Goal: Information Seeking & Learning: Learn about a topic

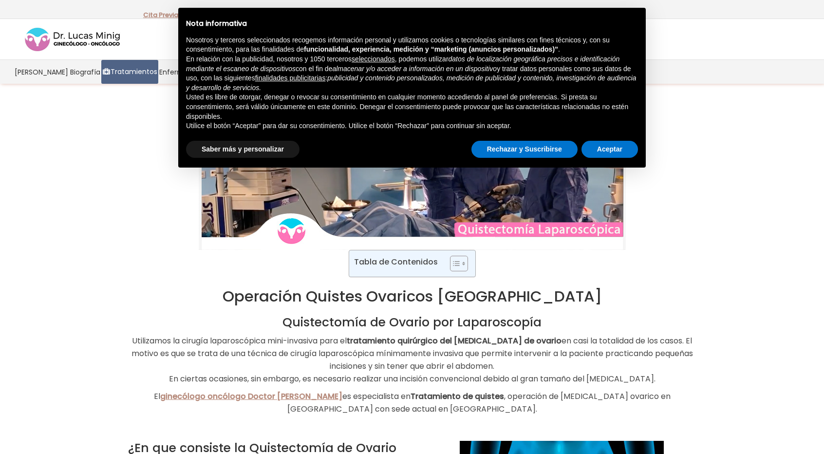
click at [705, 254] on div "Tabla de Contenidos Toggle Operación Quistes Ovaricos España Quistectomía de Ov…" at bounding box center [411, 257] width 599 height 347
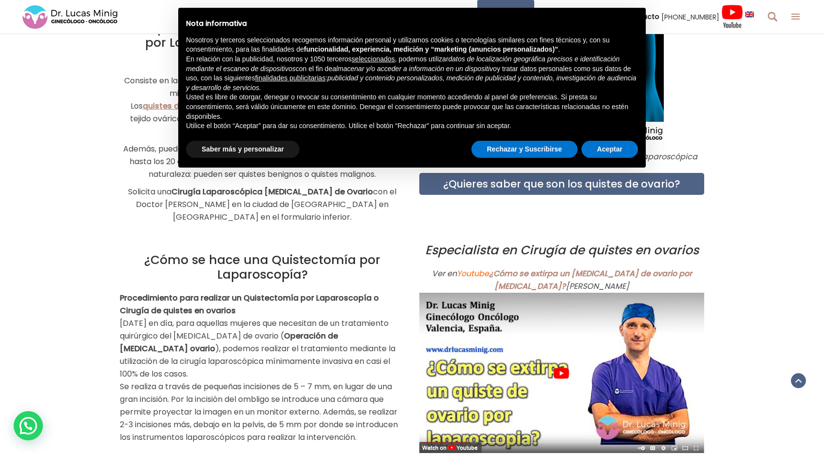
scroll to position [428, 0]
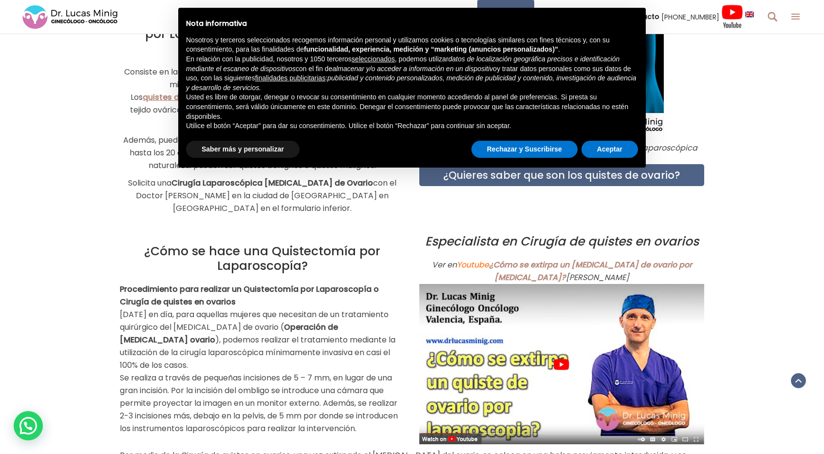
click at [601, 390] on img at bounding box center [561, 364] width 285 height 160
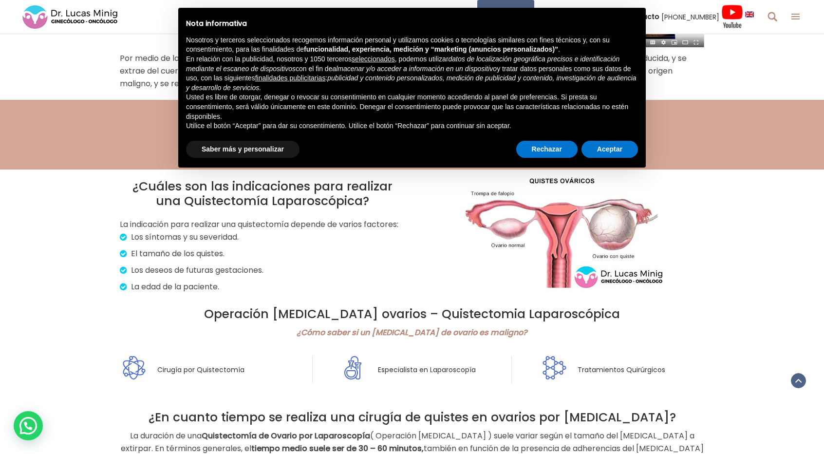
click at [746, 270] on div "¿Cuáles son las indicaciones para realizar una Quistectomía Laparoscópica? La i…" at bounding box center [412, 258] width 824 height 179
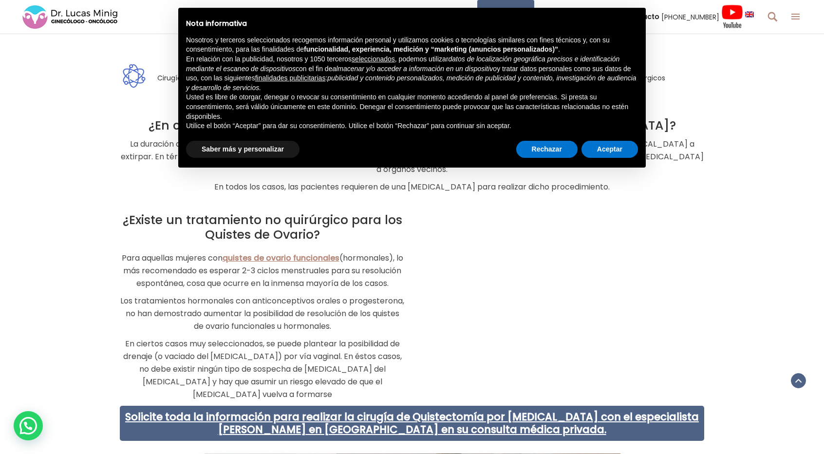
scroll to position [1117, 0]
click at [380, 343] on p "En ciertos casos muy seleccionados, se puede plantear la posibilidad de drenaje…" at bounding box center [262, 368] width 285 height 63
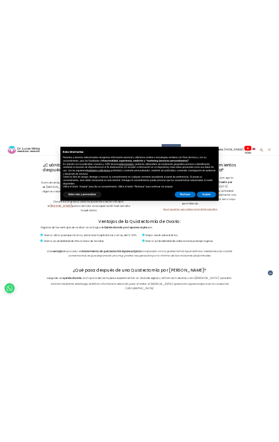
scroll to position [1702, 0]
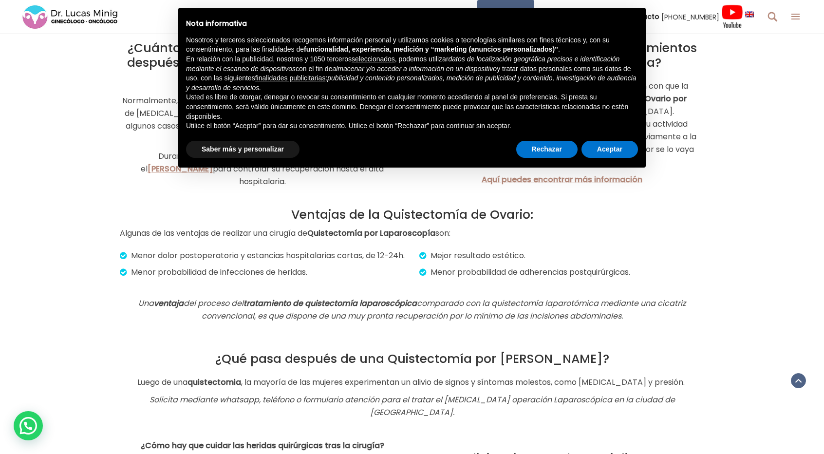
click at [229, 195] on div "Ventajas de la Quistectomía de Ovario: Algunas de las ventajas de realizar una …" at bounding box center [412, 260] width 584 height 144
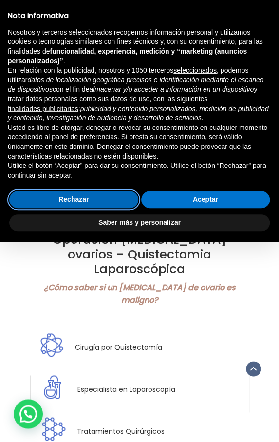
click at [132, 193] on button "Rechazar" at bounding box center [73, 200] width 129 height 18
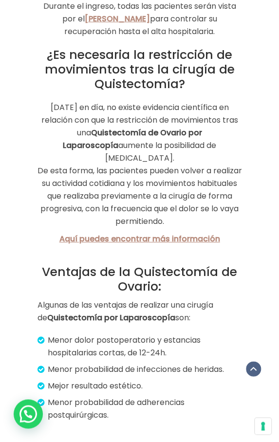
scroll to position [3114, 0]
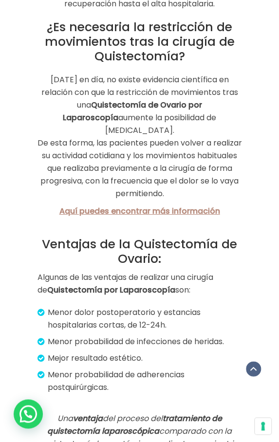
click at [171, 369] on p "Menor probabilidad de adherencias postquirúrgicas." at bounding box center [140, 381] width 203 height 25
click at [131, 369] on p "Menor probabilidad de adherencias postquirúrgicas." at bounding box center [140, 381] width 203 height 25
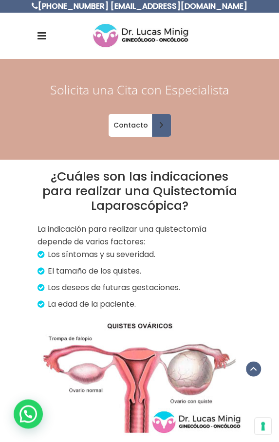
scroll to position [1410, 0]
